Goal: Task Accomplishment & Management: Complete application form

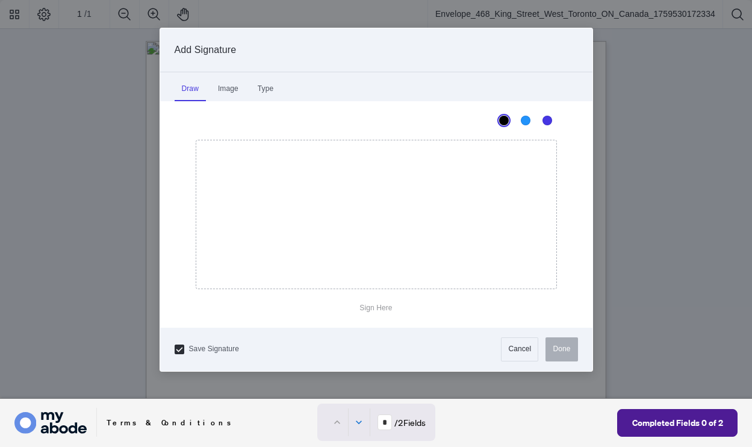
click at [289, 181] on div at bounding box center [376, 199] width 752 height 399
drag, startPoint x: 257, startPoint y: 192, endPoint x: 255, endPoint y: 219, distance: 27.1
click at [562, 347] on button "Done" at bounding box center [562, 349] width 32 height 24
type input "*"
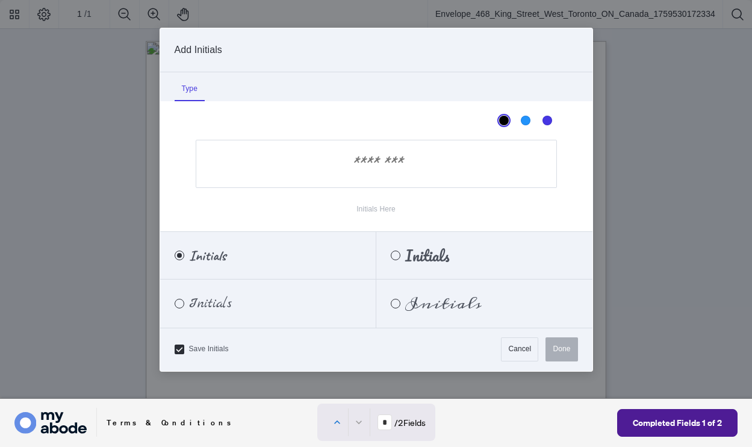
click at [367, 180] on div at bounding box center [376, 199] width 752 height 399
click at [376, 158] on input "Initials Here" at bounding box center [376, 164] width 361 height 48
type input "**"
click at [399, 255] on div "Pacifico" at bounding box center [396, 256] width 10 height 10
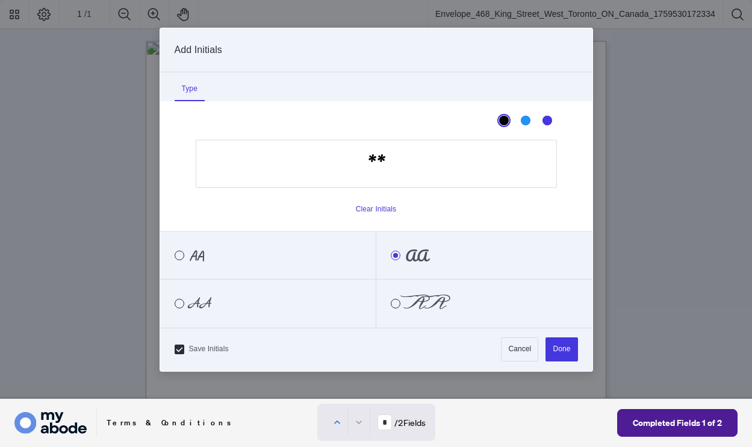
scroll to position [8, 0]
click at [573, 352] on button "Done" at bounding box center [562, 349] width 32 height 24
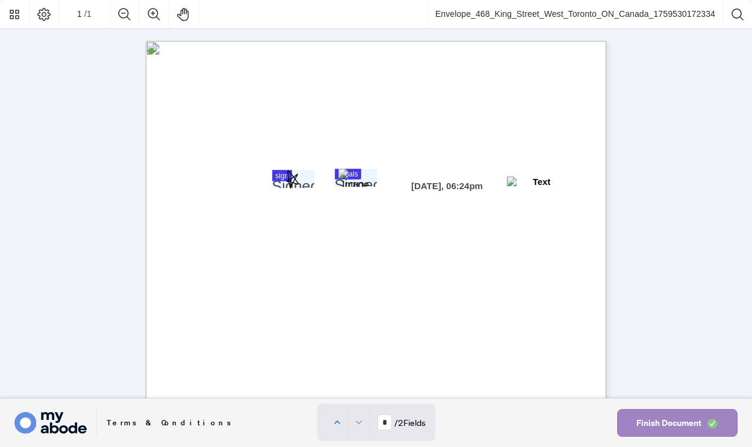
click at [656, 420] on span "Finish Document" at bounding box center [669, 422] width 65 height 19
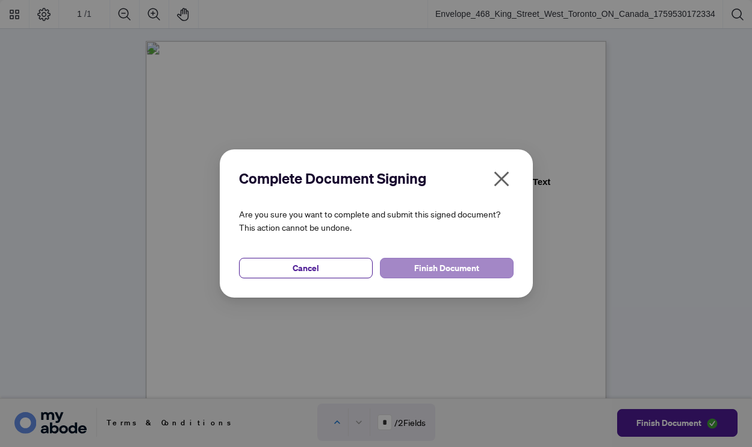
click at [455, 265] on span "Finish Document" at bounding box center [446, 267] width 65 height 19
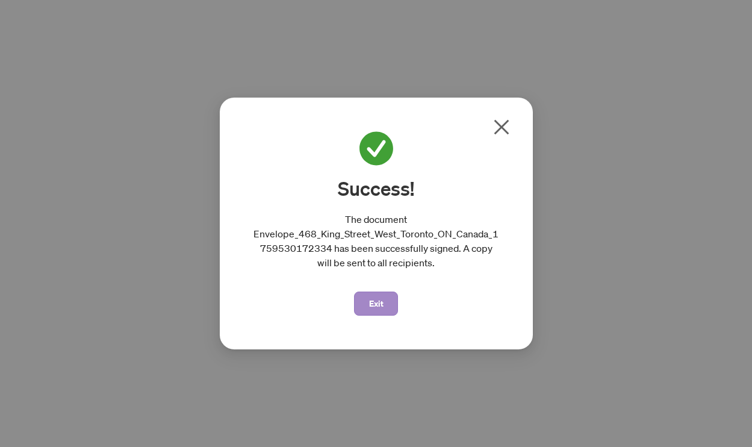
click at [382, 296] on span "Exit" at bounding box center [376, 303] width 14 height 19
